Goal: Task Accomplishment & Management: Complete application form

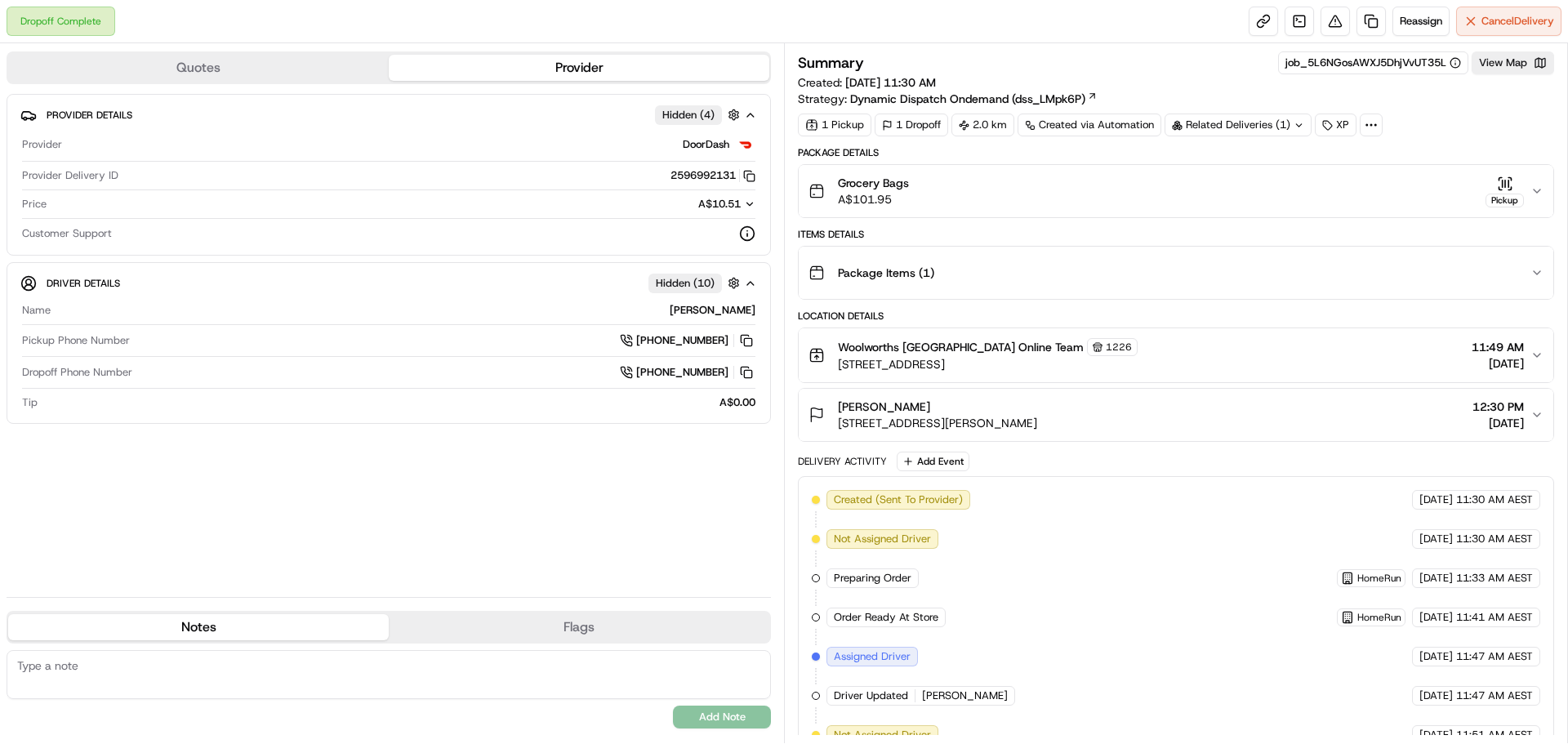
click at [1246, 118] on div "Related Deliveries (1)" at bounding box center [1238, 125] width 147 height 23
click at [1246, 123] on div "Related Deliveries (1)" at bounding box center [1238, 125] width 147 height 23
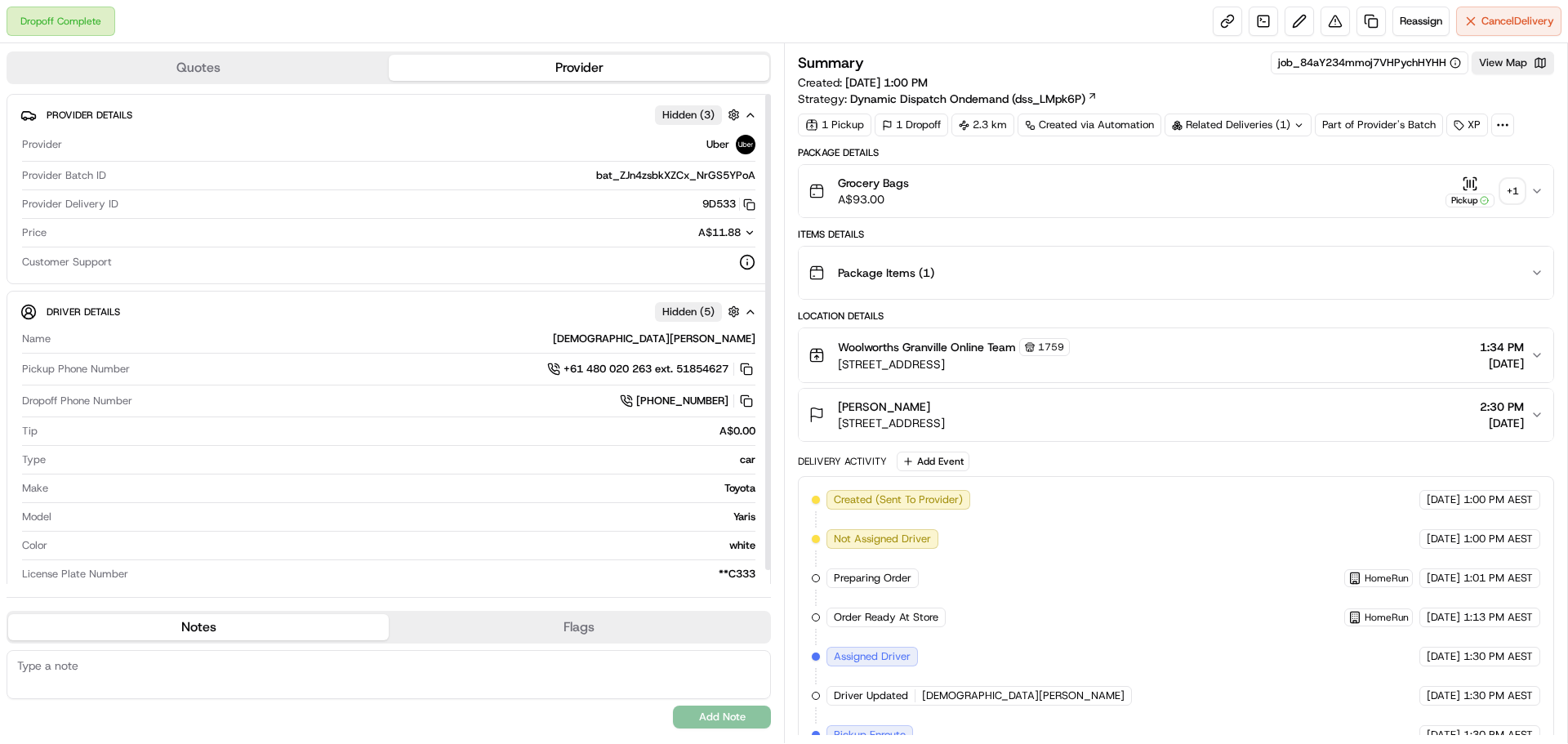
click at [766, 580] on div at bounding box center [767, 339] width 7 height 490
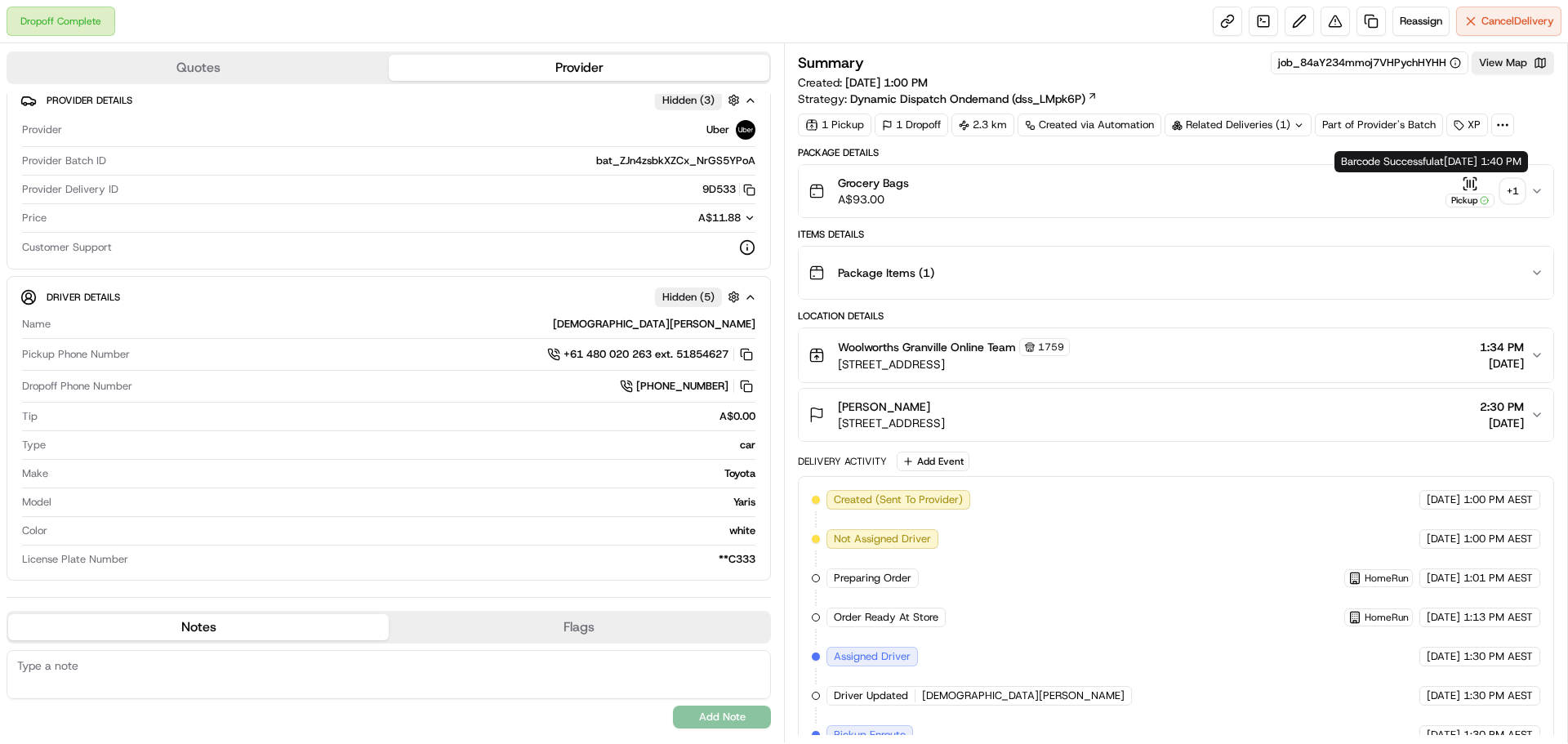
click at [1513, 193] on div "+ 1" at bounding box center [1513, 191] width 23 height 23
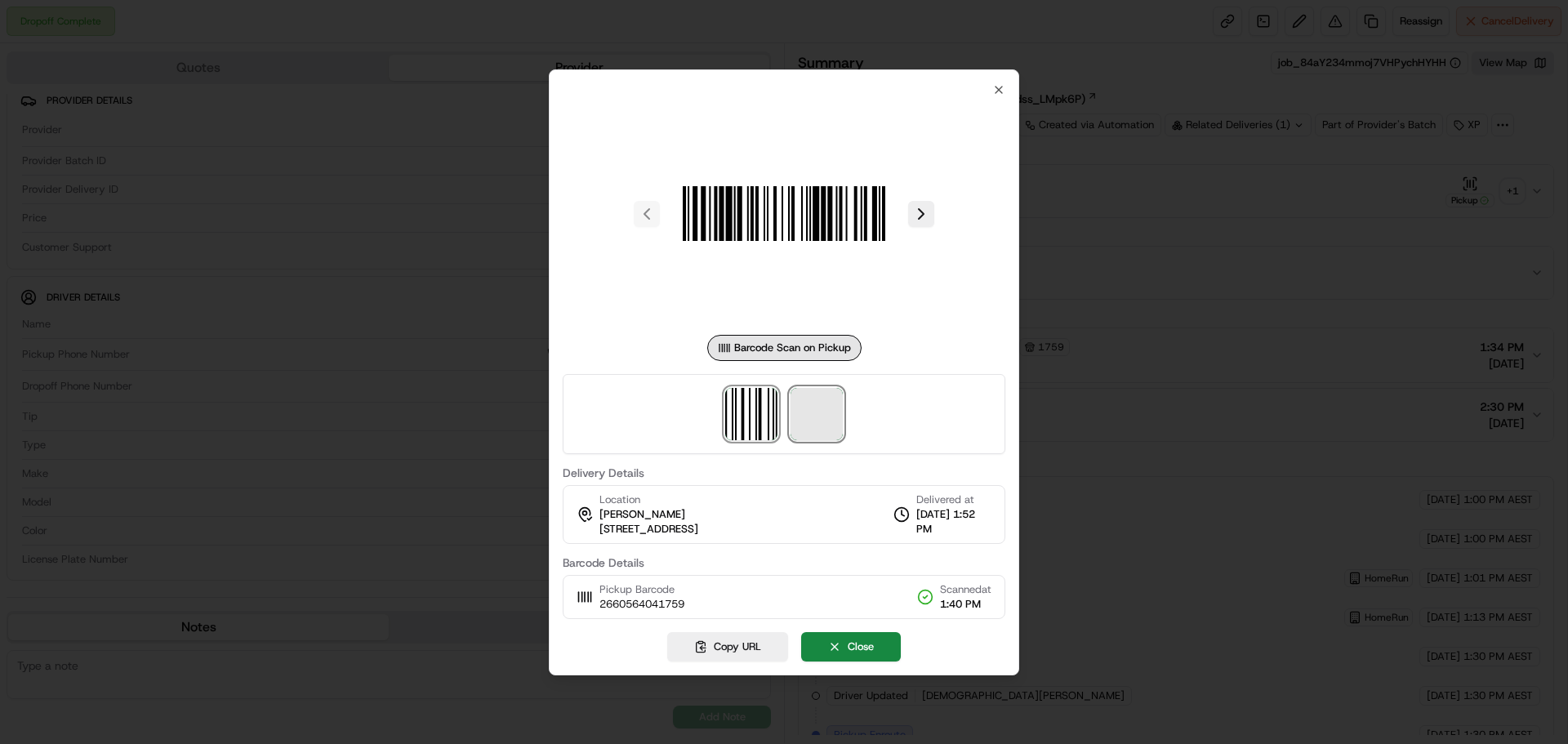
click at [808, 425] on span at bounding box center [816, 414] width 52 height 52
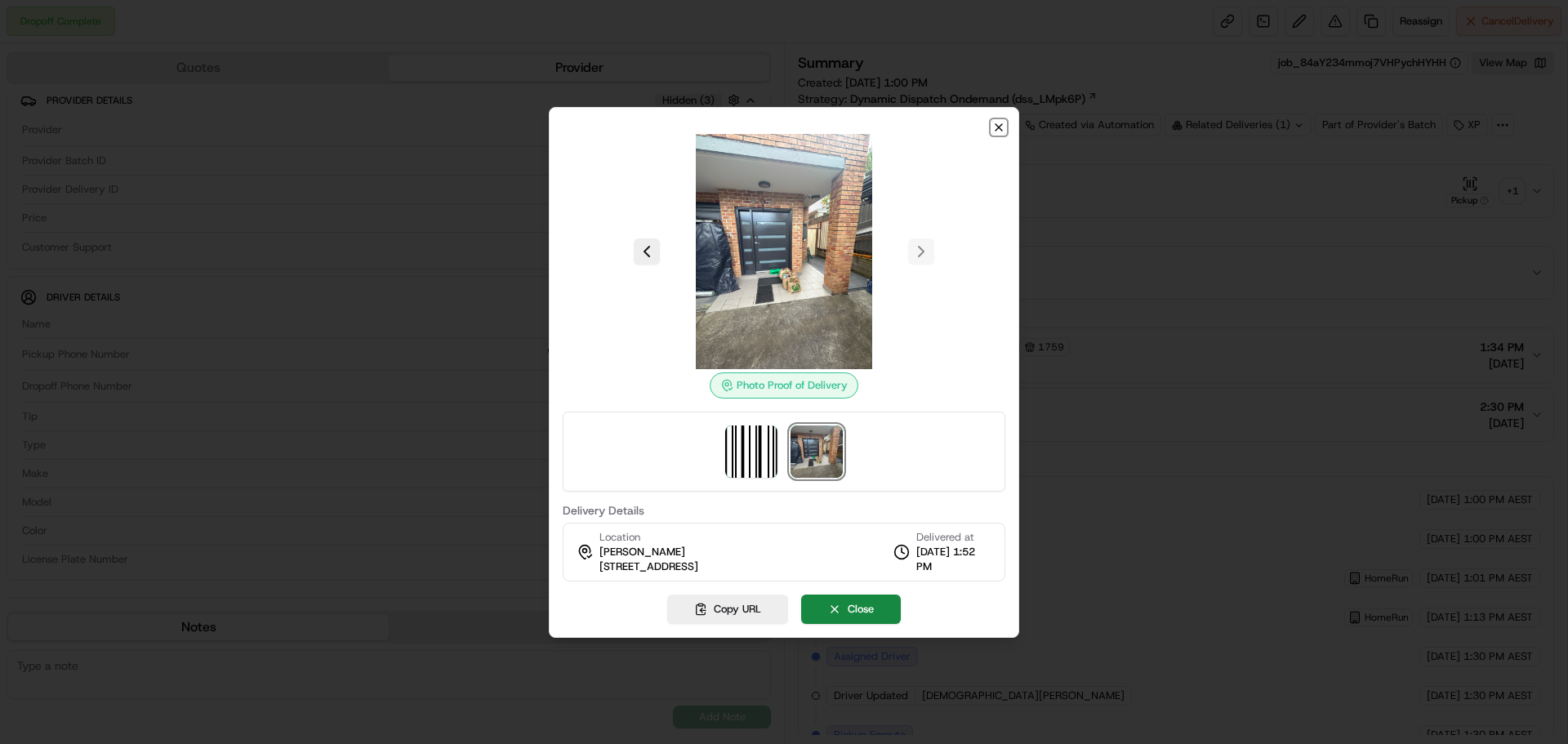
click at [999, 125] on icon "button" at bounding box center [999, 127] width 13 height 13
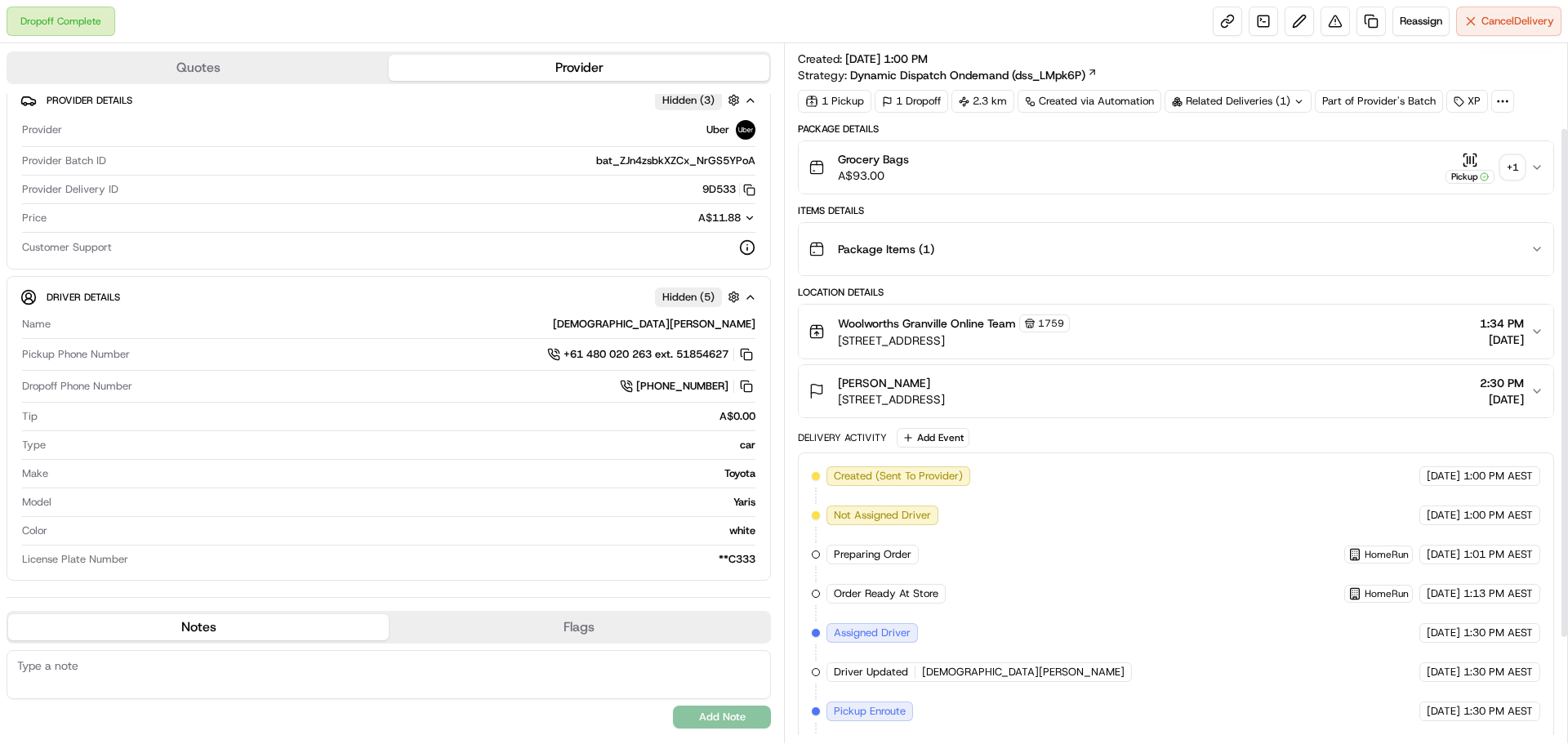
scroll to position [0, 0]
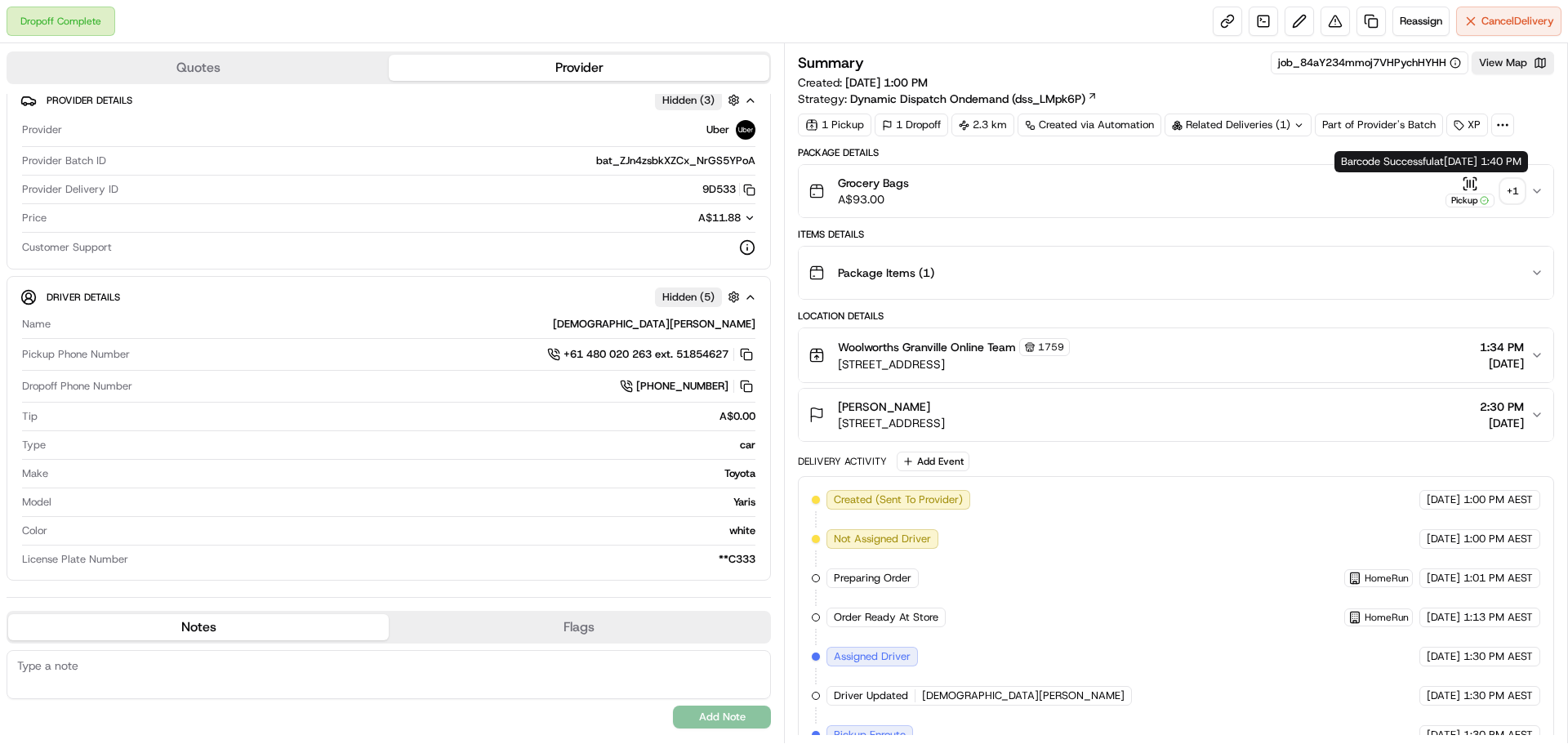
click at [1520, 188] on div "+ 1" at bounding box center [1513, 191] width 23 height 23
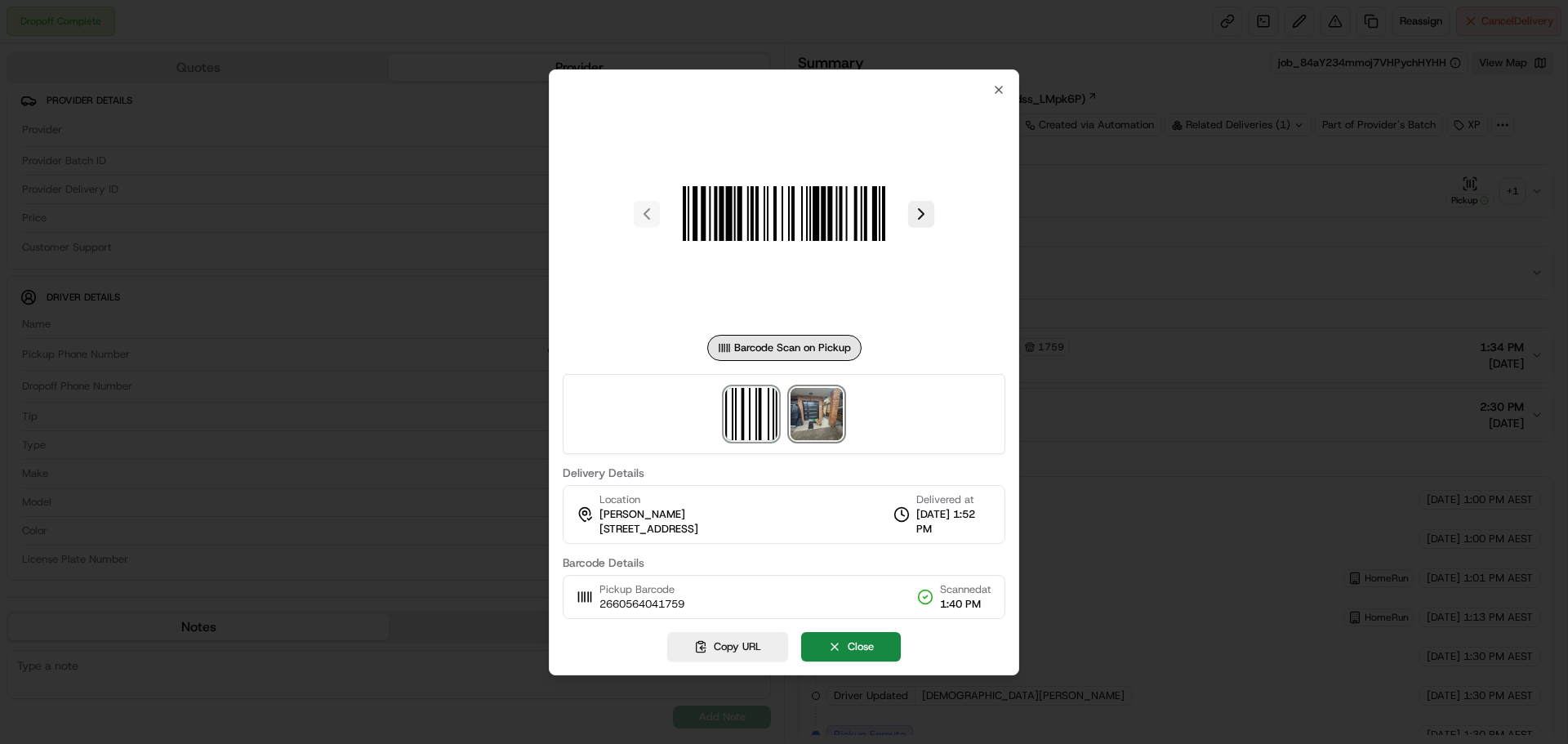
click at [804, 418] on img at bounding box center [816, 414] width 52 height 52
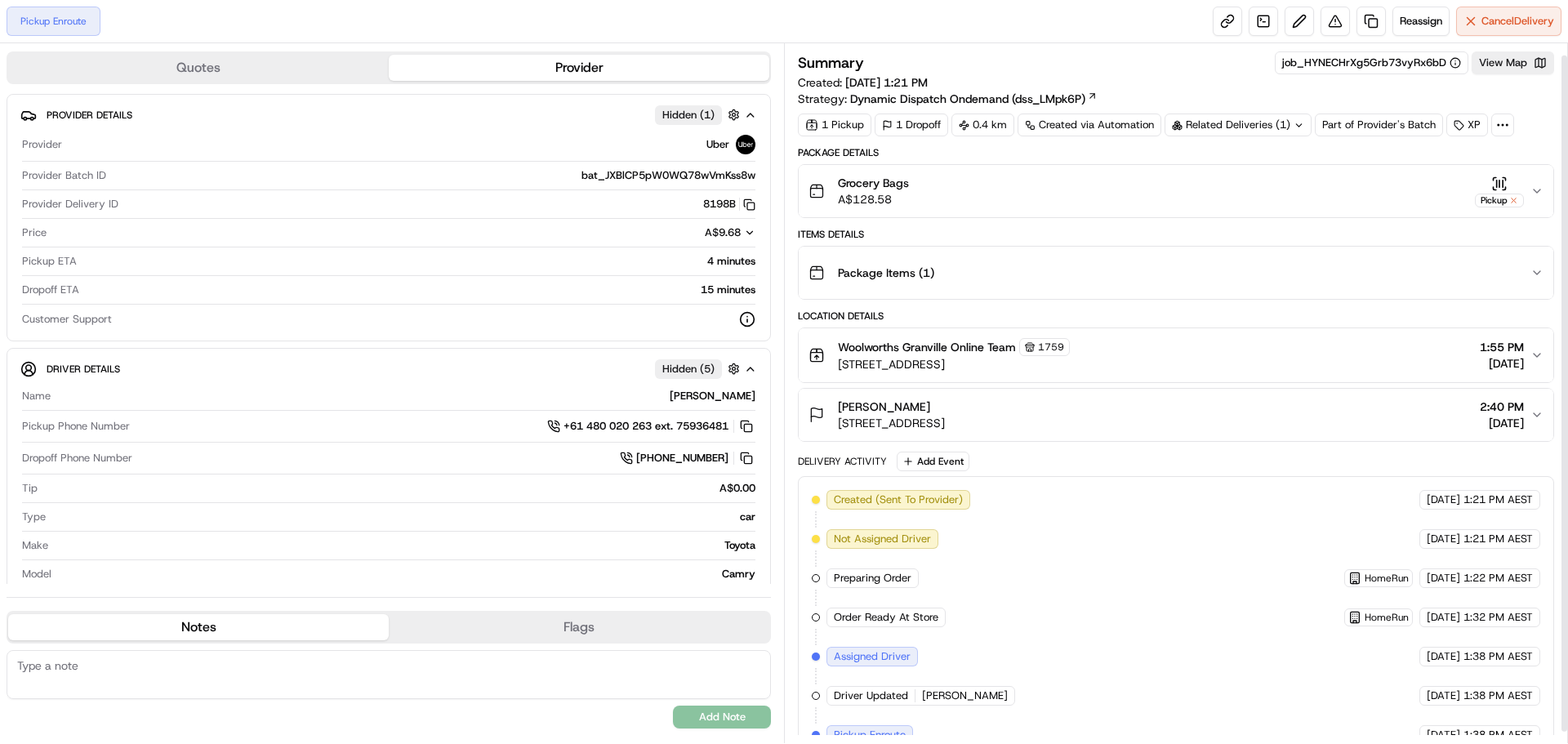
scroll to position [24, 0]
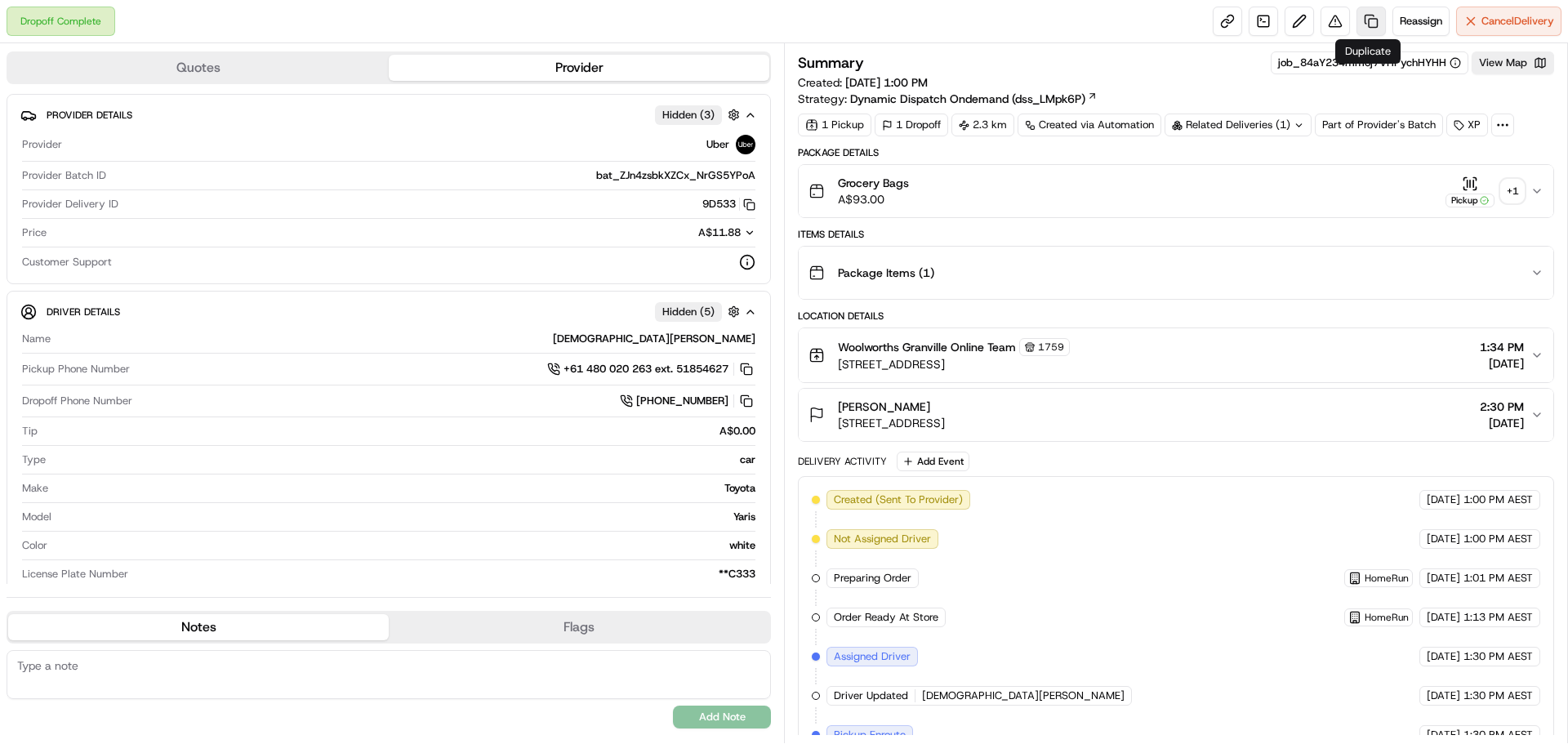
click at [1369, 21] on link at bounding box center [1371, 21] width 29 height 29
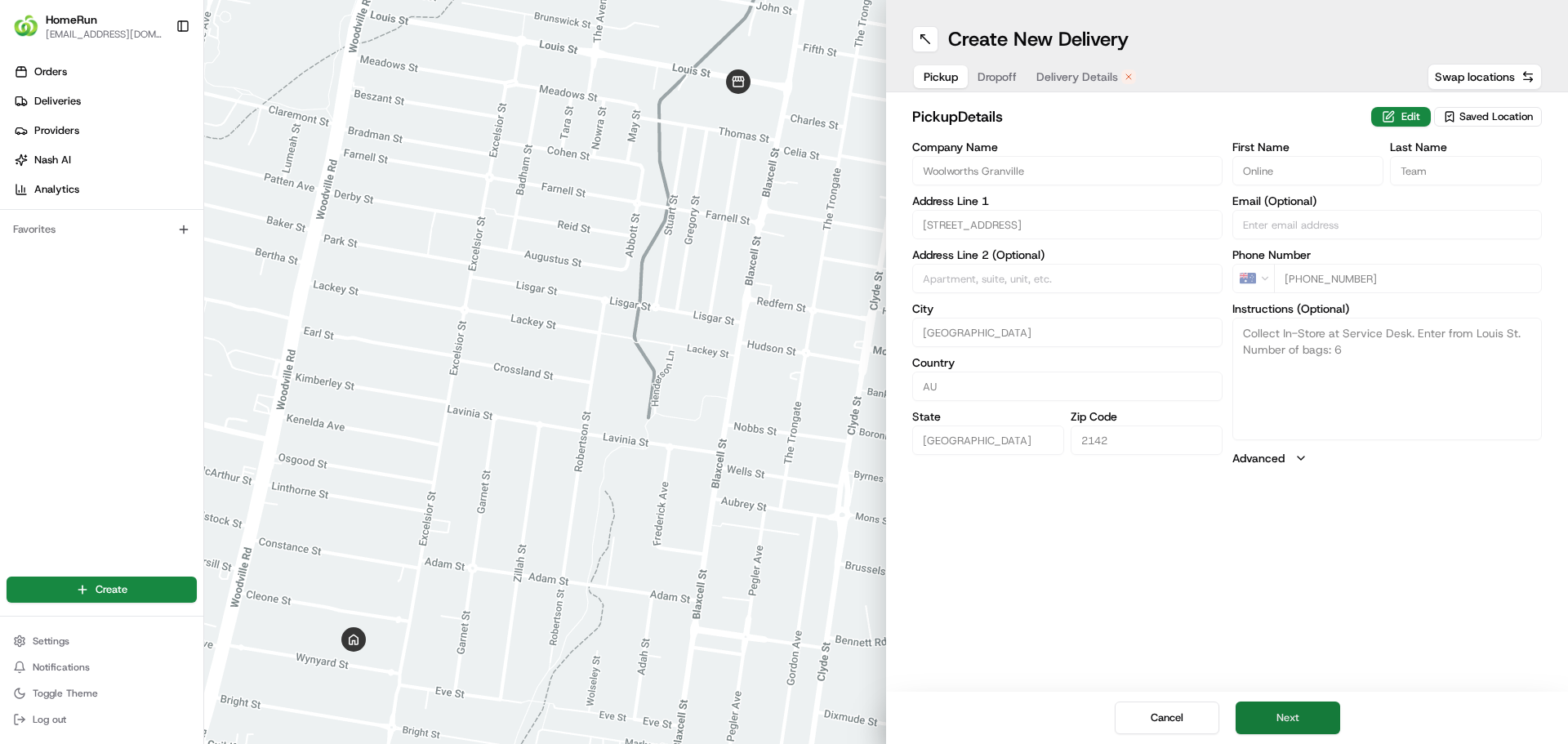
click at [1272, 716] on button "Next" at bounding box center [1288, 717] width 104 height 32
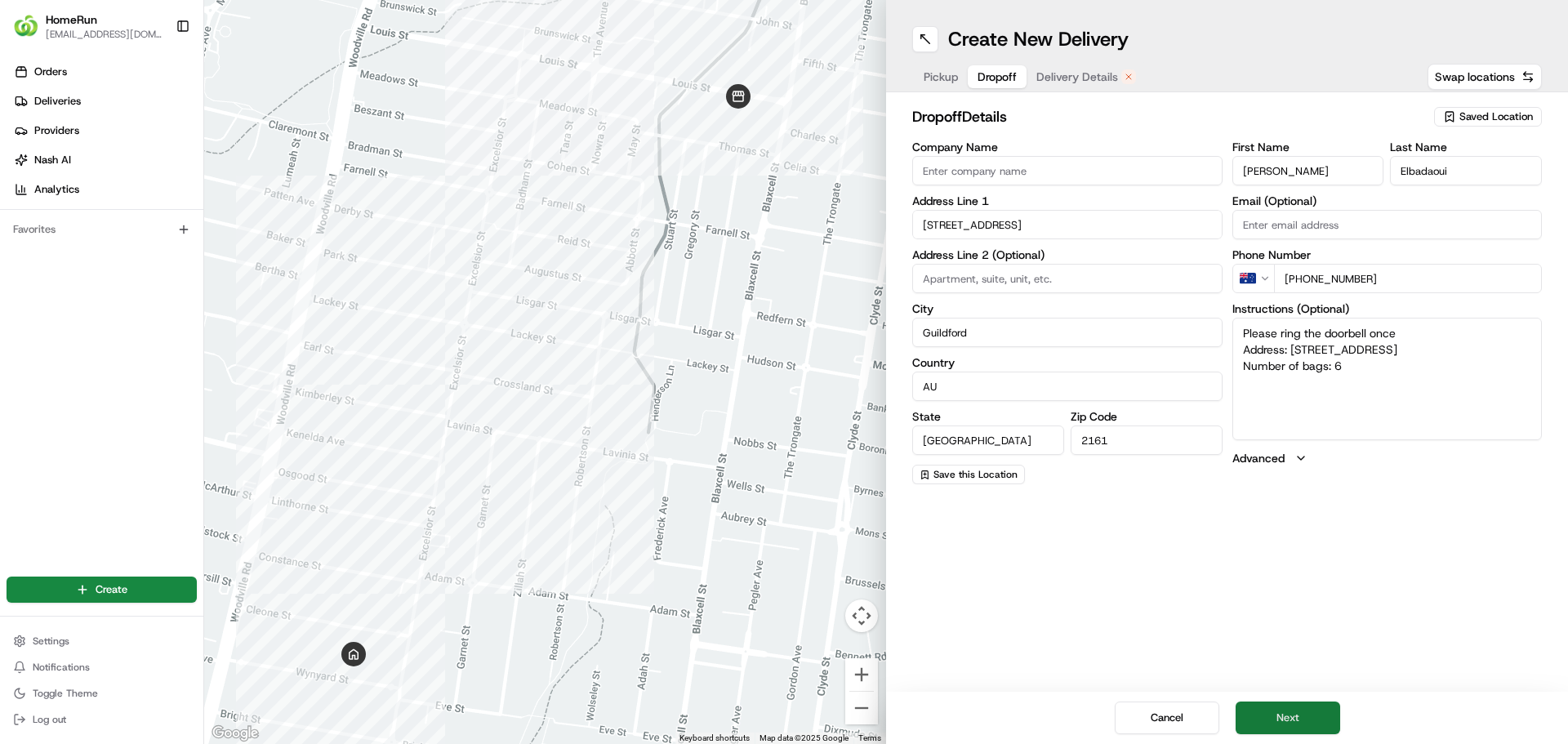
click at [1272, 716] on button "Next" at bounding box center [1288, 717] width 104 height 32
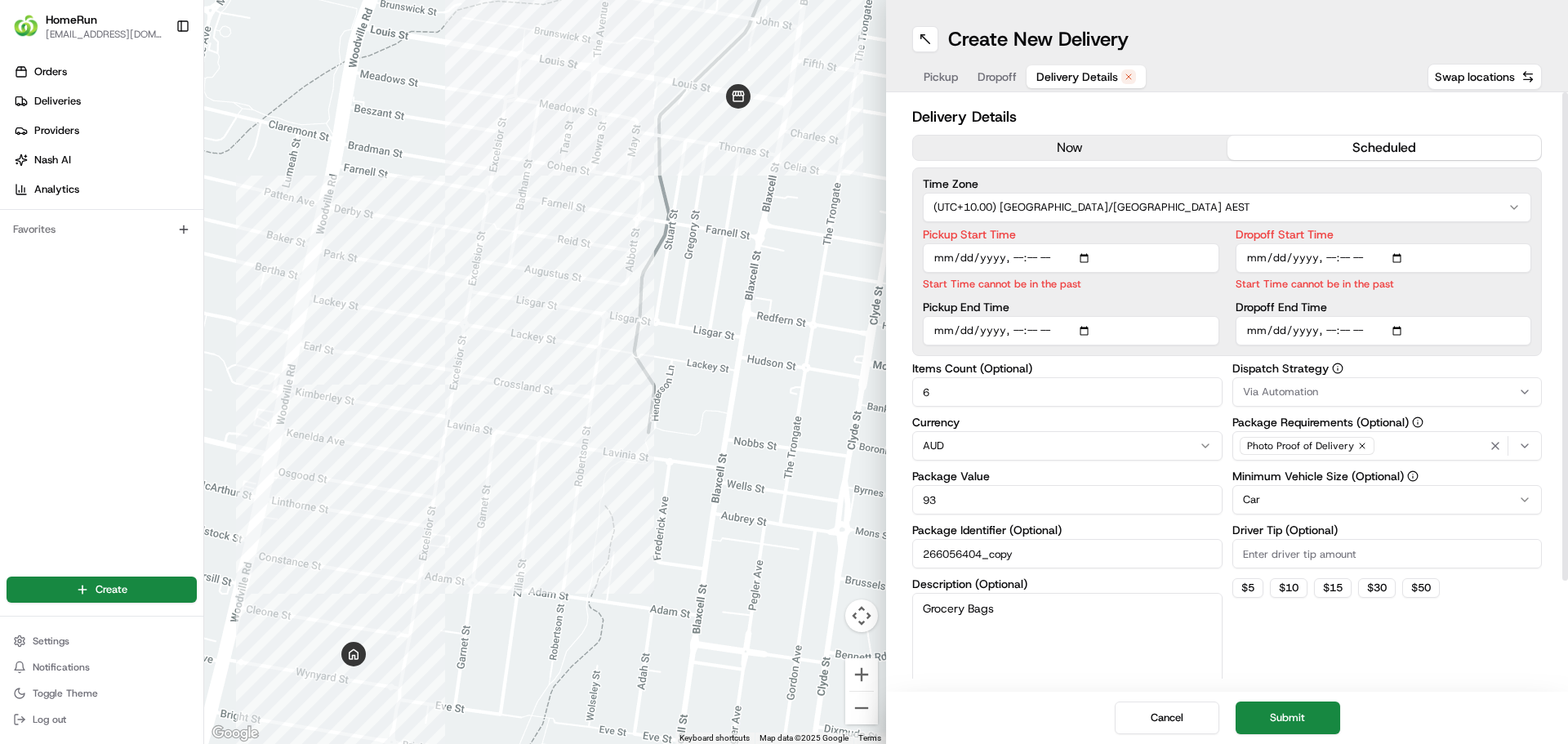
click at [1079, 147] on button "now" at bounding box center [1070, 148] width 314 height 25
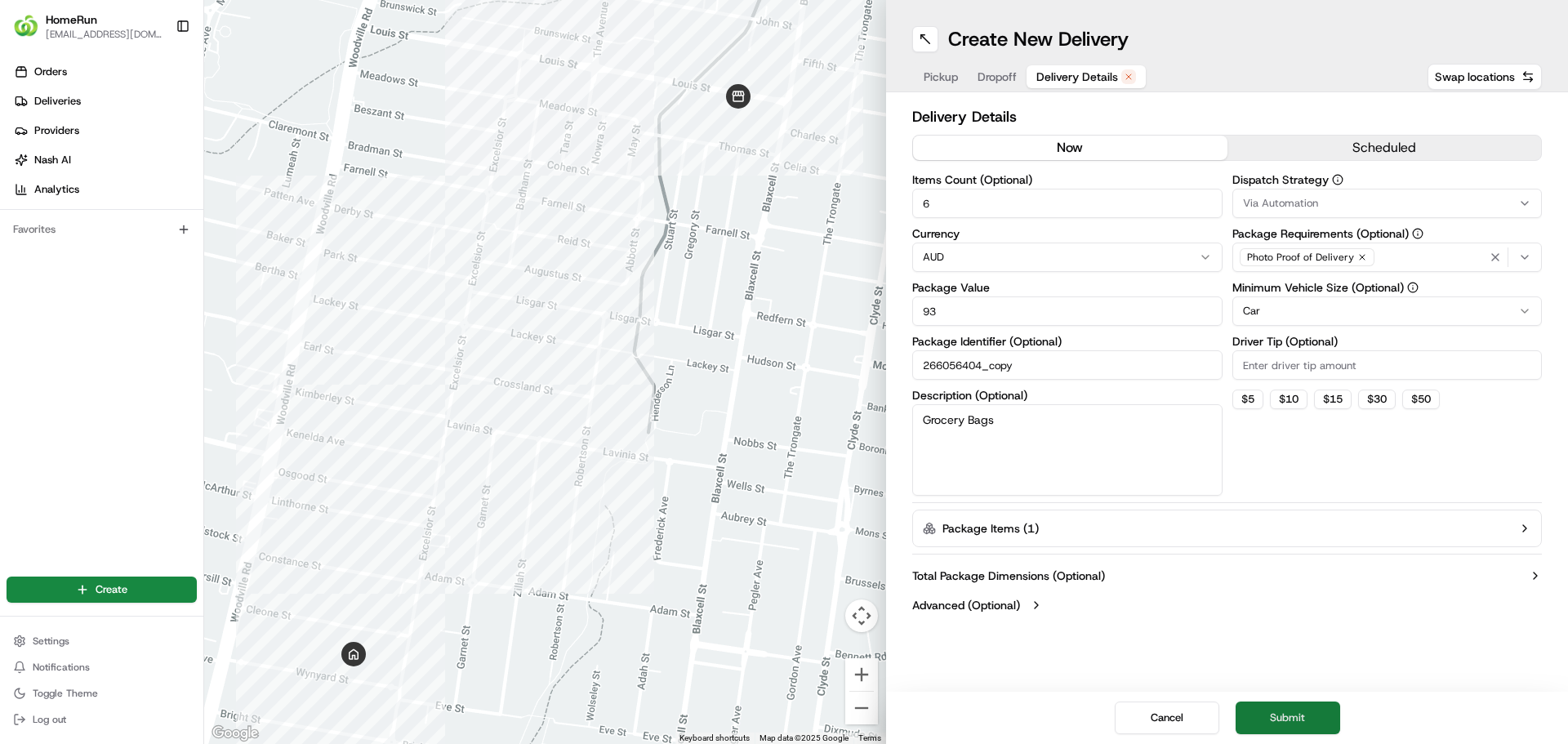
click at [1279, 710] on button "Submit" at bounding box center [1288, 717] width 104 height 32
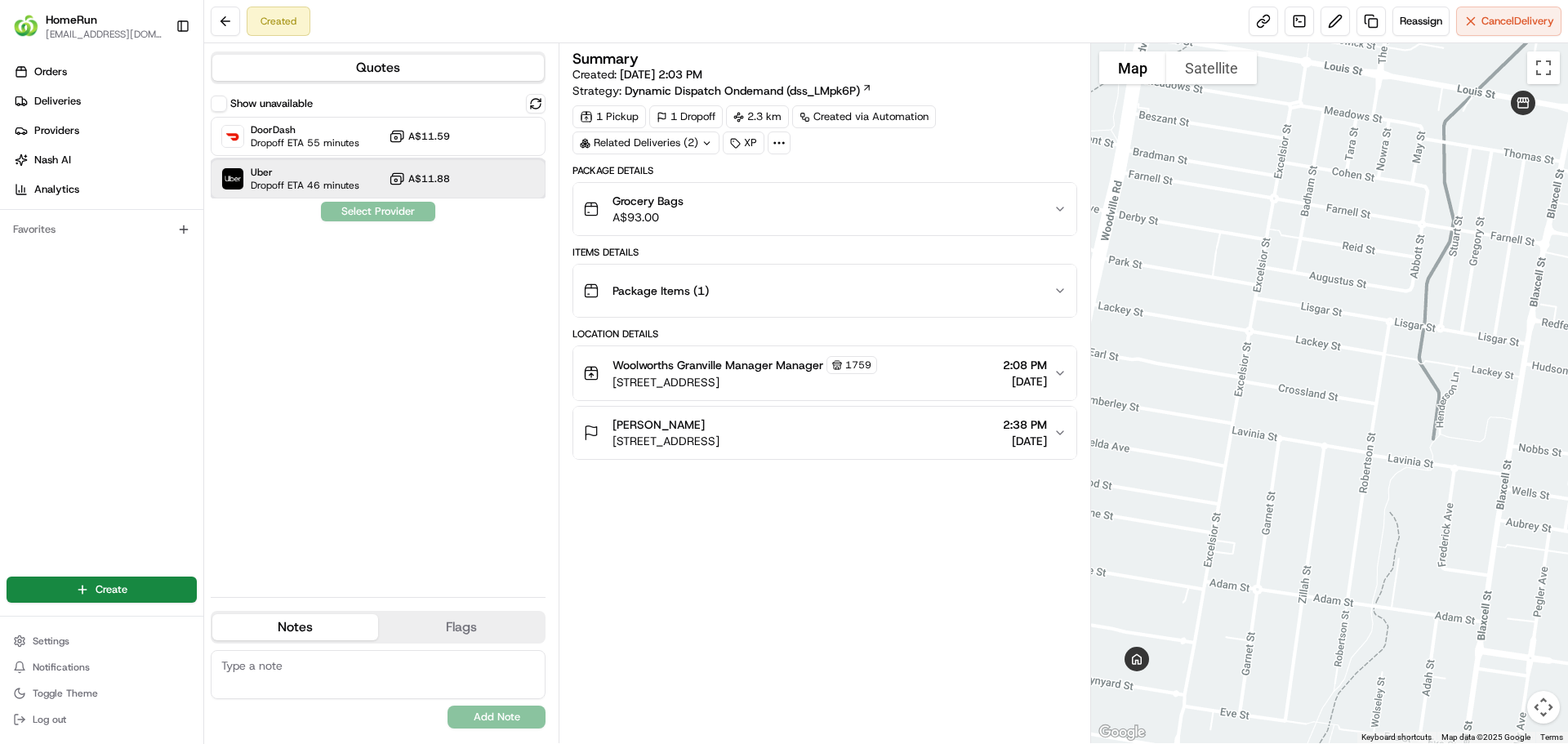
click at [285, 184] on span "Dropoff ETA 46 minutes" at bounding box center [305, 185] width 108 height 13
click at [373, 206] on button "Assign Provider" at bounding box center [378, 212] width 116 height 20
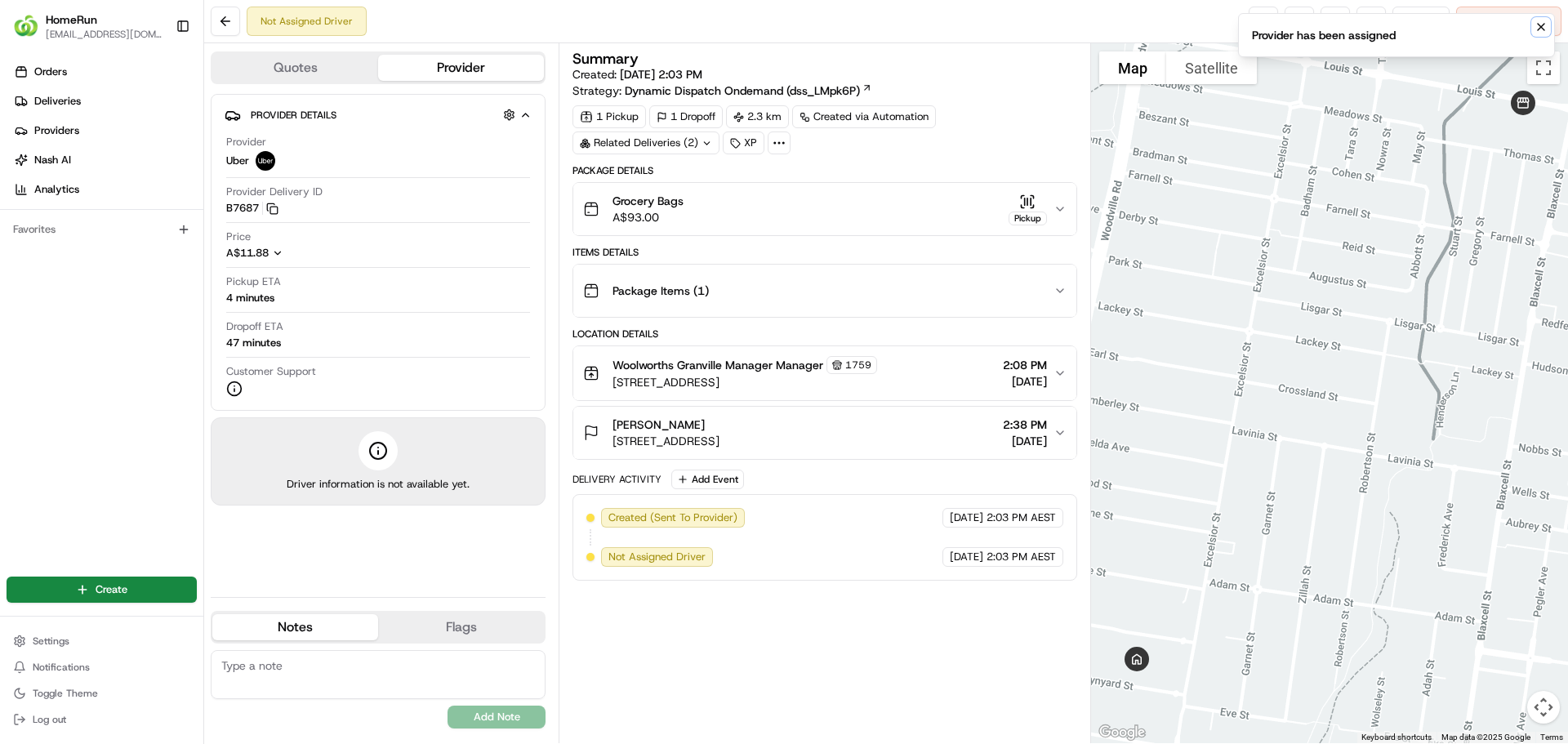
click at [1537, 28] on icon "Notifications (F8)" at bounding box center [1541, 28] width 13 height 13
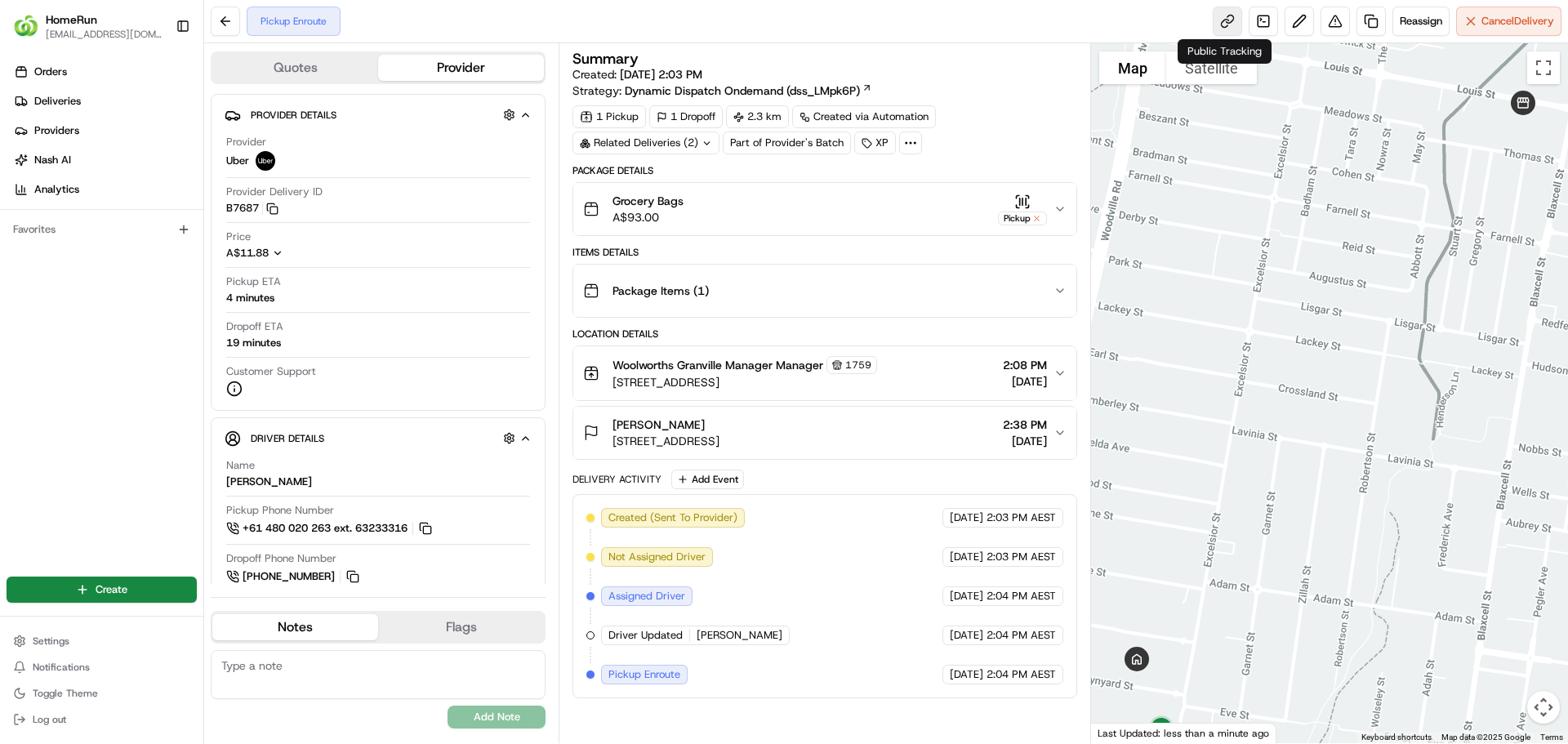
click at [1213, 25] on link at bounding box center [1227, 21] width 29 height 29
